Goal: Find specific page/section: Find specific page/section

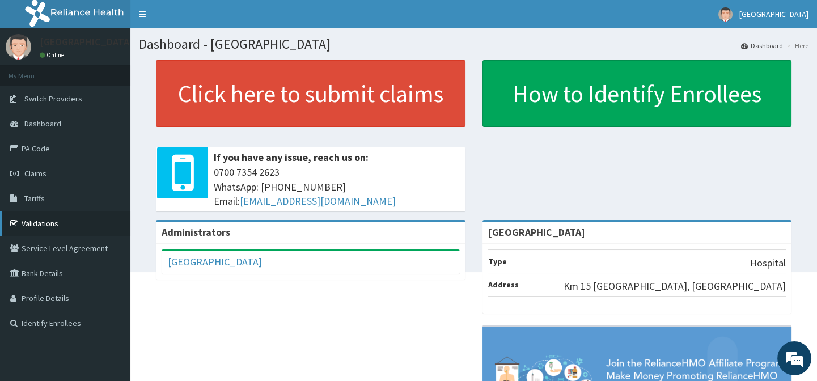
click at [78, 215] on link "Validations" at bounding box center [65, 223] width 130 height 25
click at [79, 143] on link "PA Code" at bounding box center [65, 148] width 130 height 25
